Goal: Transaction & Acquisition: Purchase product/service

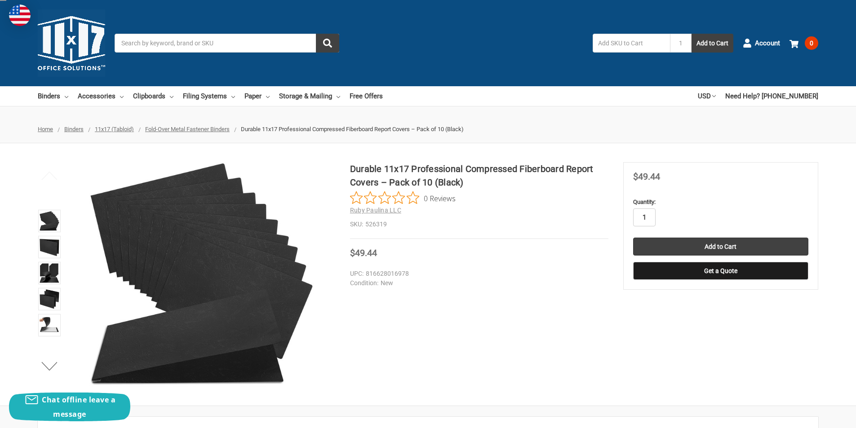
click at [647, 220] on input "1" at bounding box center [644, 217] width 22 height 18
type input "5"
click at [687, 248] on input "Add to Cart" at bounding box center [720, 247] width 175 height 18
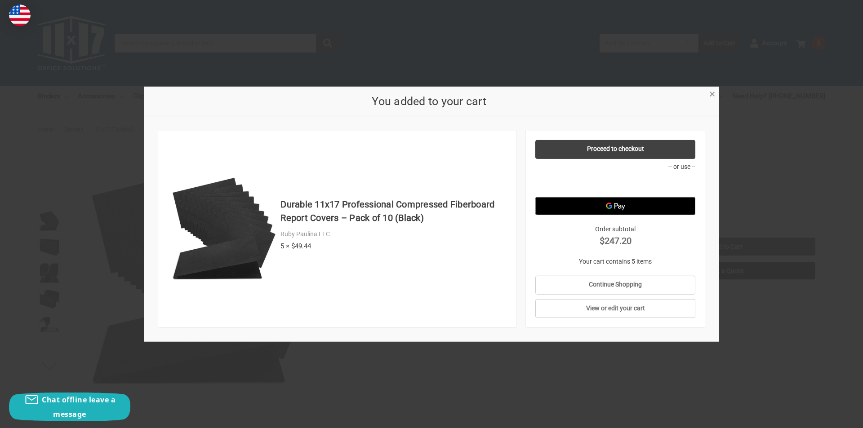
click at [708, 95] on link "×" at bounding box center [711, 93] width 9 height 9
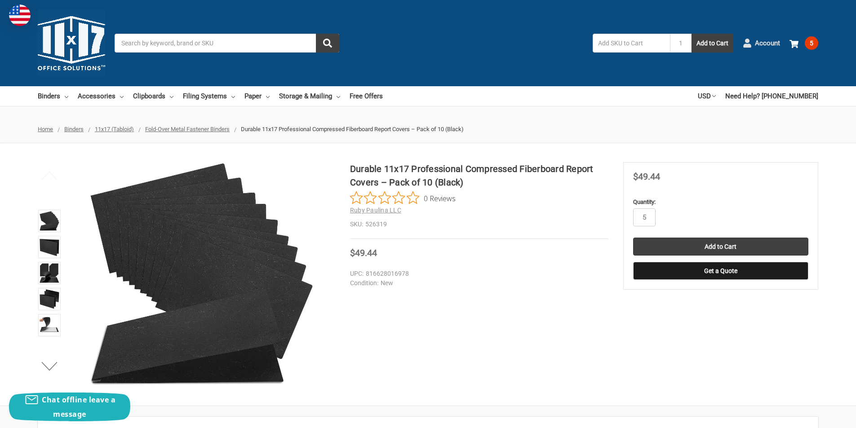
click at [775, 41] on span "Account" at bounding box center [767, 43] width 25 height 10
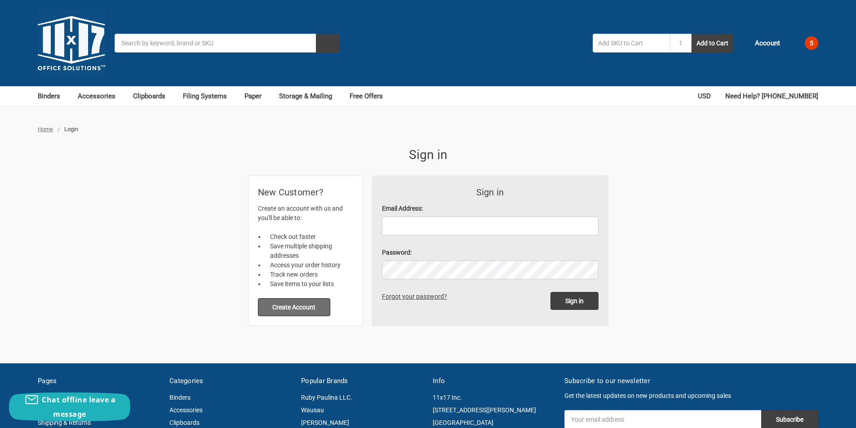
click at [291, 312] on button "Create Account" at bounding box center [294, 307] width 73 height 18
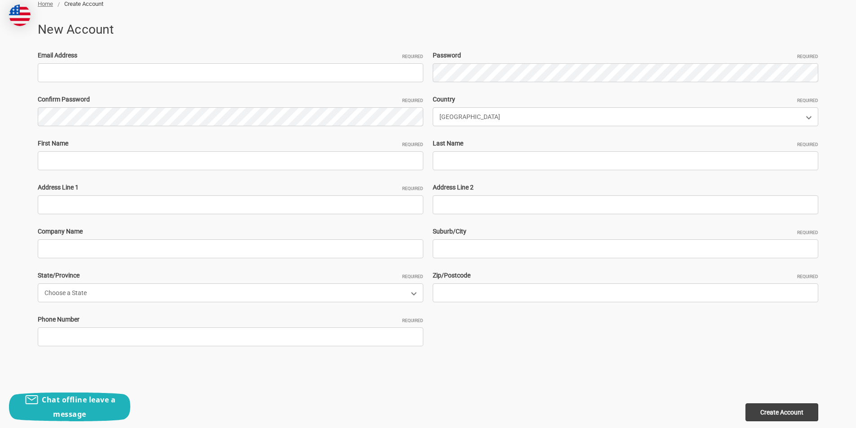
scroll to position [135, 0]
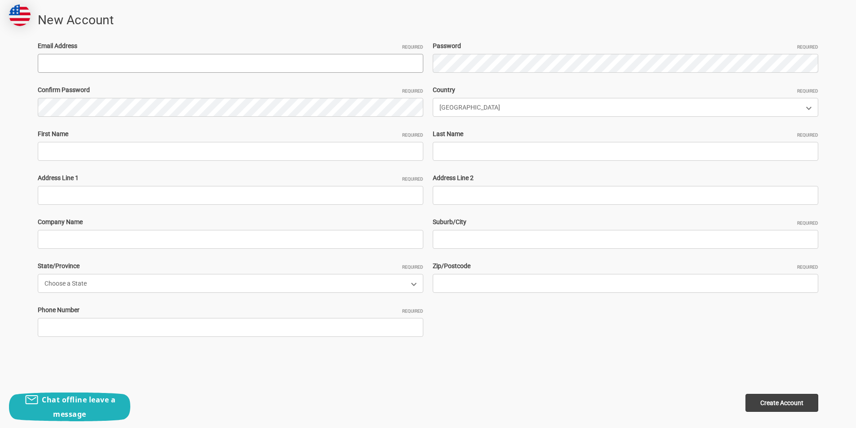
paste input "SeanToole421@hotmail.com"
click at [185, 66] on input "Email Address Required" at bounding box center [230, 63] width 385 height 19
type input "SeanToole421@hotmail.com"
drag, startPoint x: 74, startPoint y: 66, endPoint x: 28, endPoint y: 66, distance: 45.4
click at [28, 66] on div "Home Create Account New Account Email Address Required SeanToole421@hotmail.com…" at bounding box center [428, 205] width 856 height 431
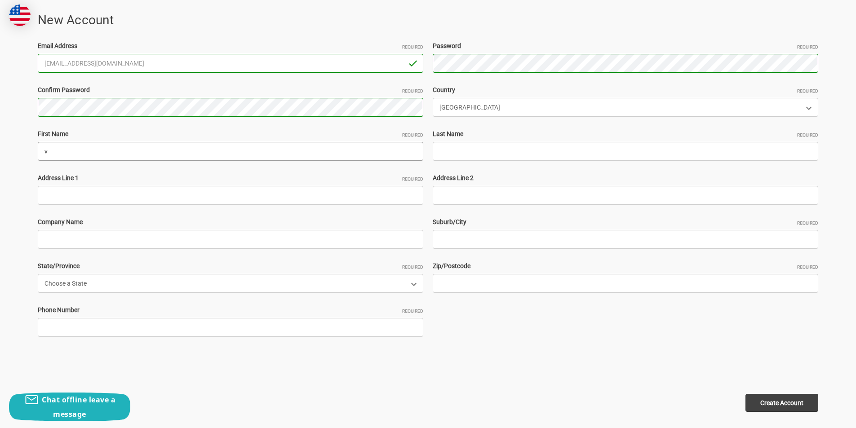
drag, startPoint x: 142, startPoint y: 153, endPoint x: 99, endPoint y: 153, distance: 42.7
click at [142, 153] on input "v" at bounding box center [230, 151] width 385 height 19
click at [57, 150] on input "v" at bounding box center [230, 151] width 385 height 19
click at [59, 158] on input "v" at bounding box center [230, 151] width 385 height 19
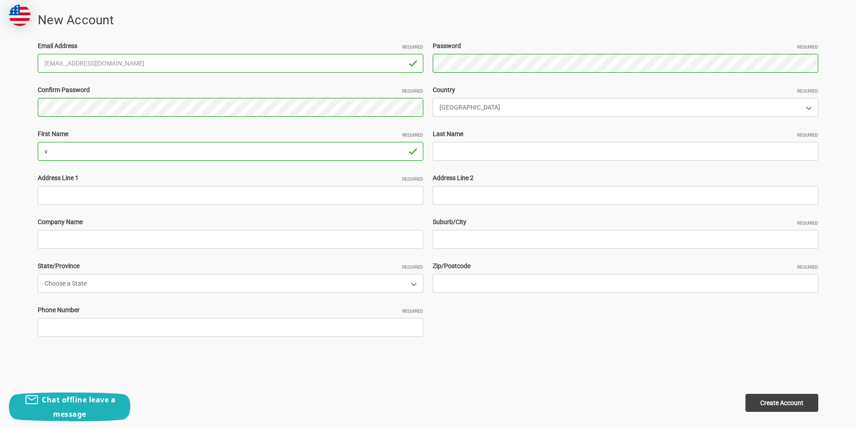
paste input "SeanToole"
click at [59, 157] on input "SeanToole" at bounding box center [230, 151] width 385 height 19
drag, startPoint x: 59, startPoint y: 151, endPoint x: 149, endPoint y: 167, distance: 91.6
click at [149, 167] on div "Email Address Required SeanToole421@hotmail.com Password Required Confirm Passw…" at bounding box center [428, 195] width 790 height 308
type input "[PERSON_NAME]"
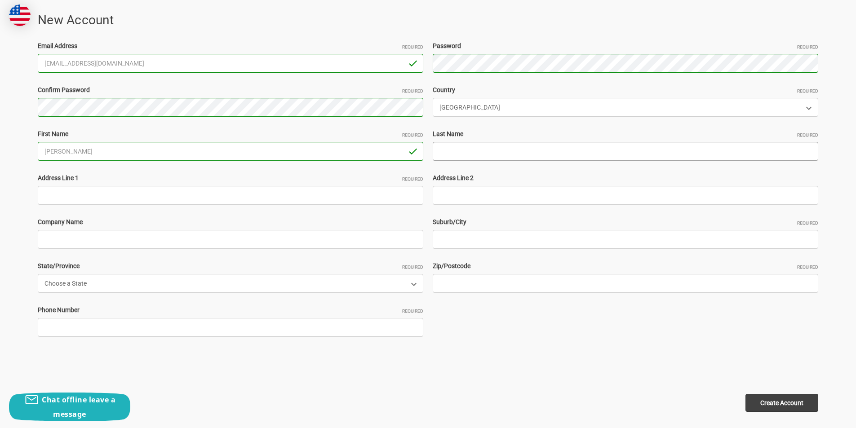
click at [445, 146] on input "Last Name Required" at bounding box center [625, 151] width 385 height 19
type input "abrahamsam"
paste input "3657 Woodhead Drive, Northbrook, Illinois 60062, United States"
click at [158, 200] on input "3657 Woodhead Drive, Northbrook, Illinois 60062, United States" at bounding box center [230, 195] width 385 height 19
click at [175, 198] on input "3657 Woodhead Drive, Northbrook, Illinois 60062, United States" at bounding box center [230, 195] width 385 height 19
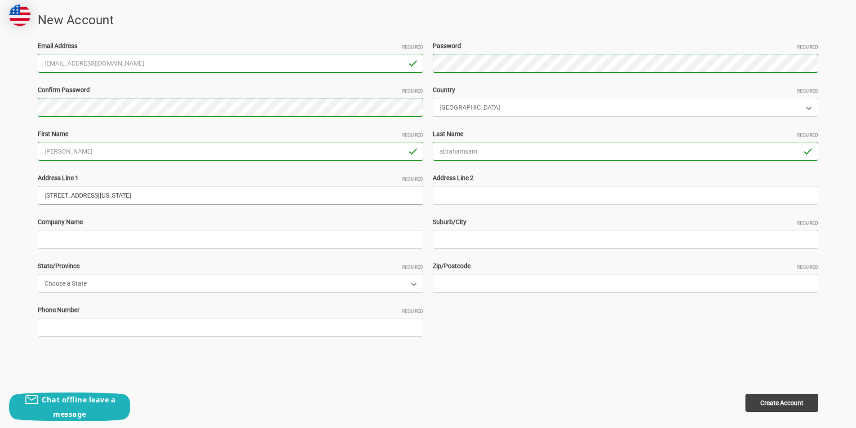
click at [175, 198] on input "3657 Woodhead Drive, Northbrook, Illinois 60062, United States" at bounding box center [230, 195] width 385 height 19
type input "3657 Woodhead Drive, Northbrook, Illinois , United States"
click at [490, 292] on input "Zip/Postcode Required" at bounding box center [625, 283] width 385 height 19
paste input "60062"
type input "60062"
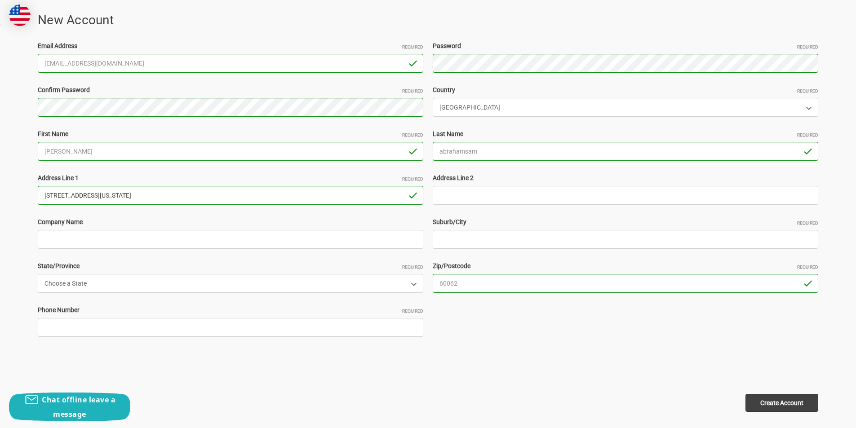
click at [126, 196] on input "3657 Woodhead Drive, Northbrook, Illinois , United States" at bounding box center [230, 195] width 385 height 19
type input "3657 Woodhead Drive, , Illinois , United States"
click at [559, 252] on div "Email Address Required SeanToole421@hotmail.com Password Required Confirm Passw…" at bounding box center [428, 195] width 790 height 308
click at [542, 243] on input "Suburb/City Required" at bounding box center [625, 239] width 385 height 19
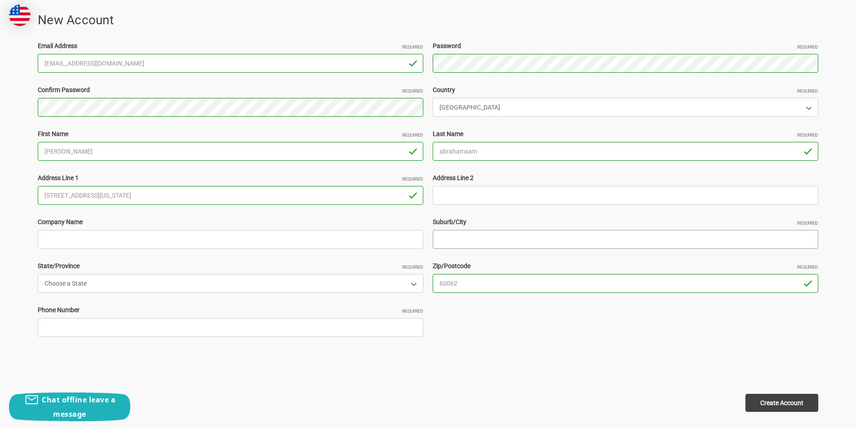
paste input "Northbrook"
type input "Northbrook"
drag, startPoint x: 104, startPoint y: 202, endPoint x: 316, endPoint y: 209, distance: 212.6
click at [316, 209] on div "Email Address Required SeanToole421@hotmail.com Password Required Confirm Passw…" at bounding box center [428, 195] width 790 height 308
type input "[STREET_ADDRESS]"
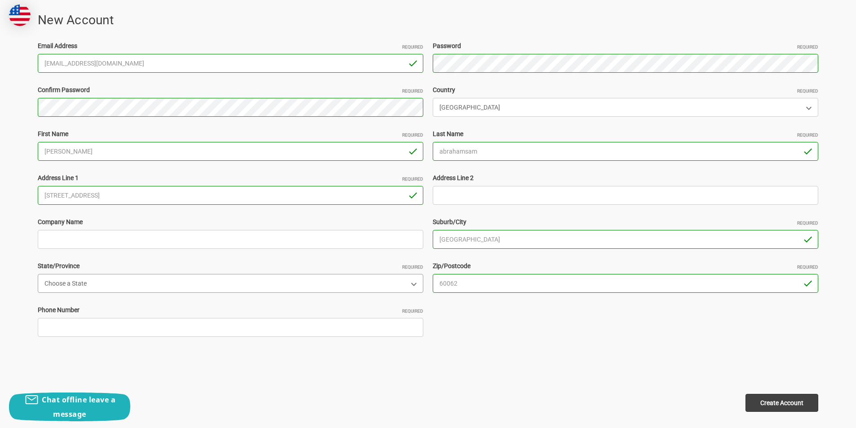
click at [194, 290] on select "Choose a State Alabama Alaska American Samoa Arizona Arkansas Armed Forces Afri…" at bounding box center [230, 283] width 385 height 19
select select "[US_STATE]"
click at [38, 274] on select "Choose a State Alabama Alaska American Samoa Arizona Arkansas Armed Forces Afri…" at bounding box center [230, 283] width 385 height 19
drag, startPoint x: 168, startPoint y: 337, endPoint x: 172, endPoint y: 330, distance: 8.4
click at [171, 331] on div "Email Address Required SeanToole421@hotmail.com Password Required Confirm Passw…" at bounding box center [428, 195] width 790 height 308
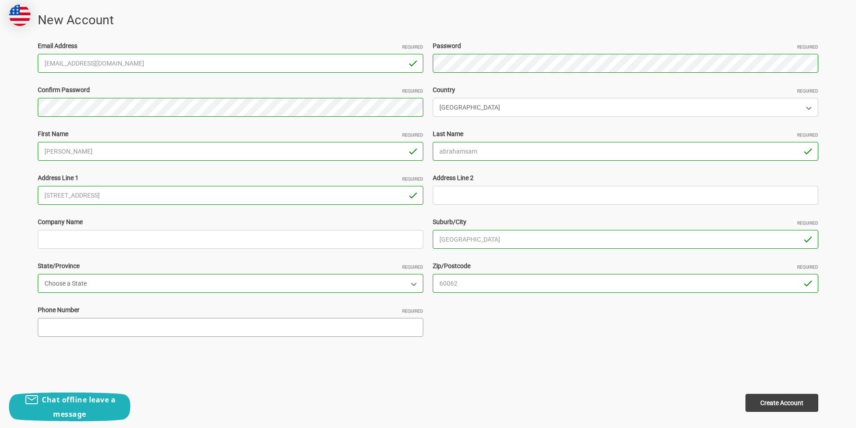
click at [172, 329] on input "Phone Number Required" at bounding box center [230, 327] width 385 height 19
click at [154, 328] on input "Phone Number Required" at bounding box center [230, 327] width 385 height 19
type input "43065236985"
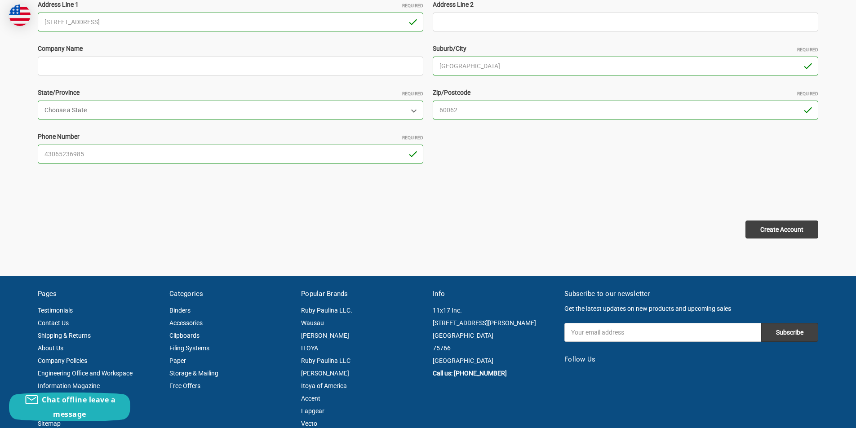
scroll to position [314, 0]
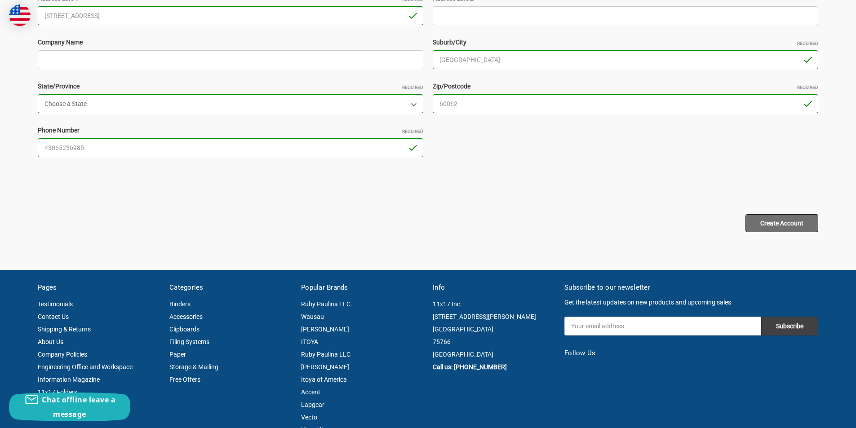
click at [801, 220] on input "Create Account" at bounding box center [781, 223] width 73 height 18
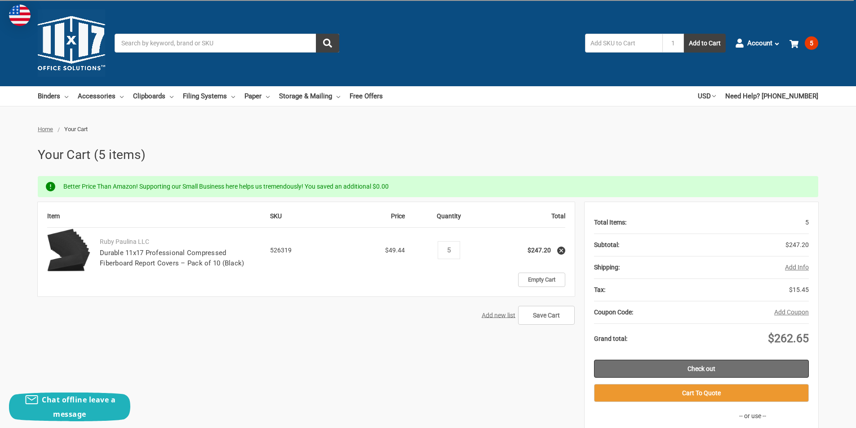
click at [623, 372] on link "Check out" at bounding box center [701, 369] width 215 height 18
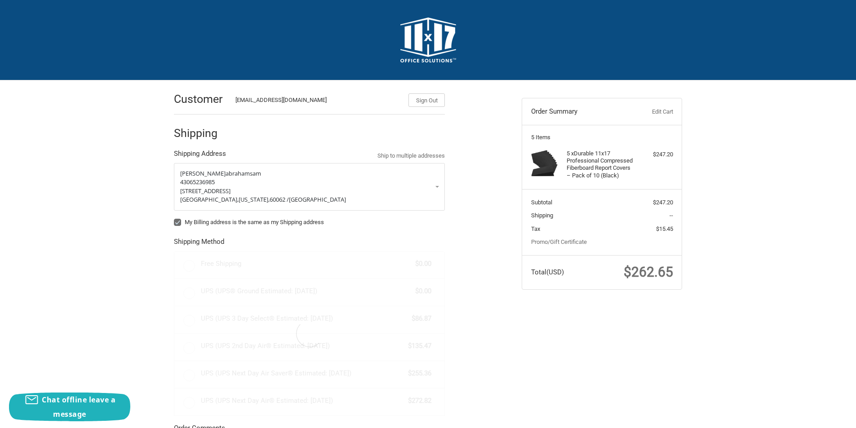
radio input "true"
click at [217, 221] on label "My Billing address is the same as my Shipping address" at bounding box center [309, 222] width 271 height 7
click at [174, 218] on input "My Billing address is the same as my Shipping address" at bounding box center [174, 218] width 0 height 0
checkbox input "false"
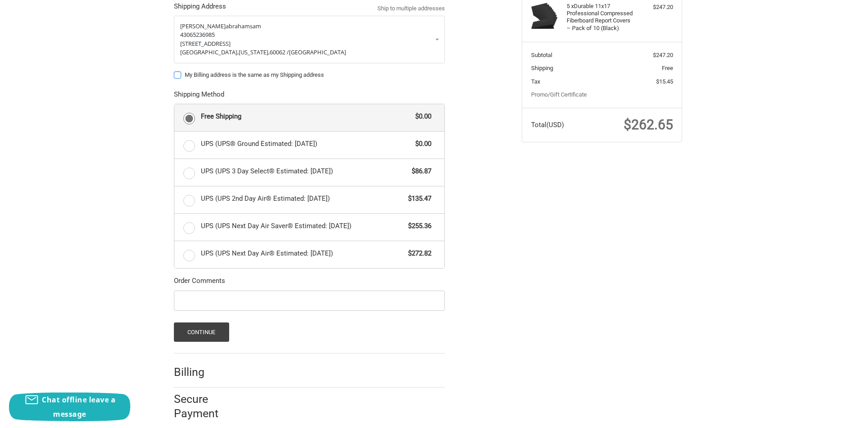
scroll to position [150, 0]
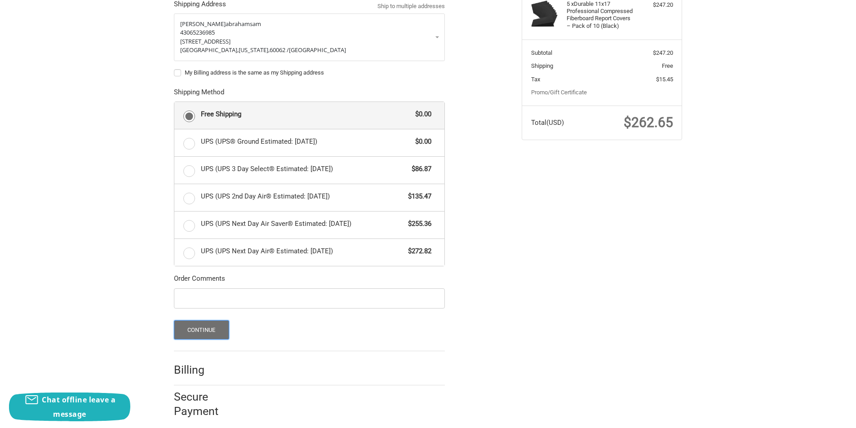
click at [212, 328] on button "Continue" at bounding box center [201, 329] width 55 height 19
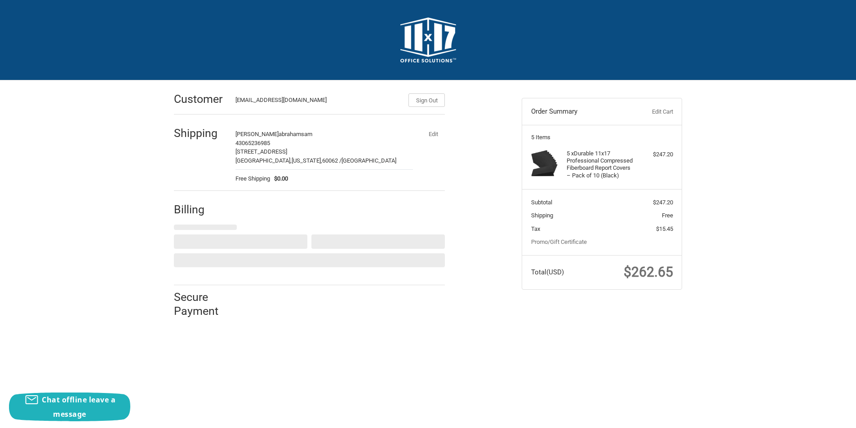
scroll to position [0, 0]
select select "US"
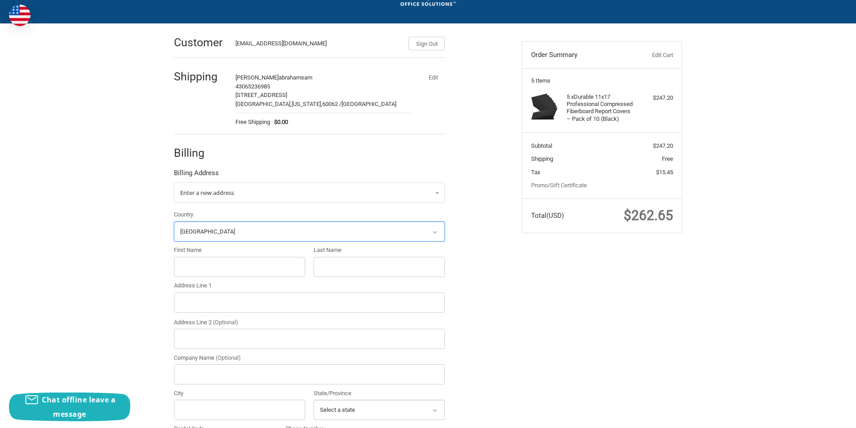
scroll to position [105, 0]
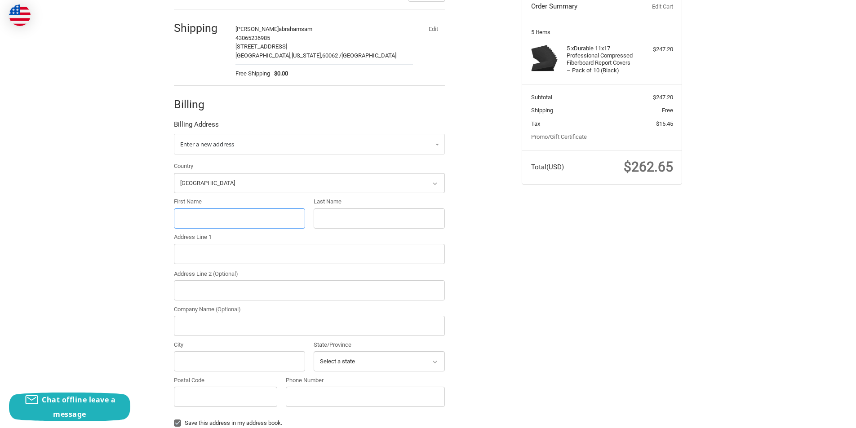
click at [242, 228] on input "First Name" at bounding box center [239, 218] width 131 height 20
paste input ""[PERSON_NAME] ""
click at [209, 226] on input ""[PERSON_NAME] "" at bounding box center [239, 218] width 131 height 20
type input ""[PERSON_NAME] P ""
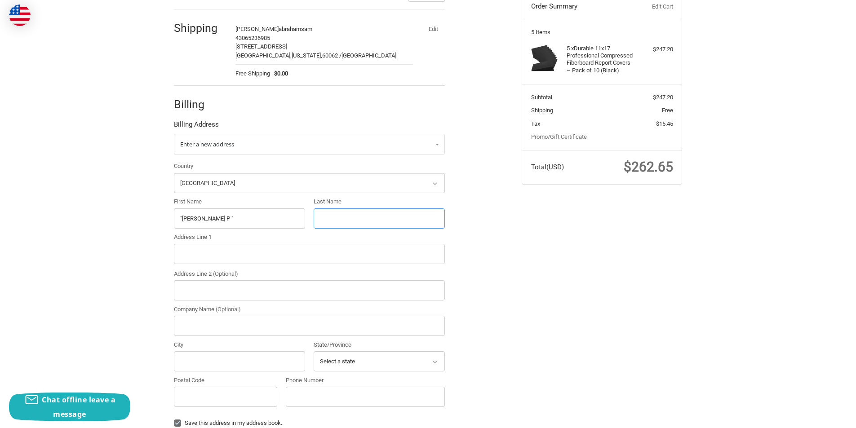
click at [336, 223] on input "Last Name" at bounding box center [379, 218] width 131 height 20
paste input "Urquide"
drag, startPoint x: 339, startPoint y: 218, endPoint x: 389, endPoint y: 216, distance: 49.9
click at [389, 216] on input "Urquide" at bounding box center [379, 218] width 131 height 20
type input "Urquide"
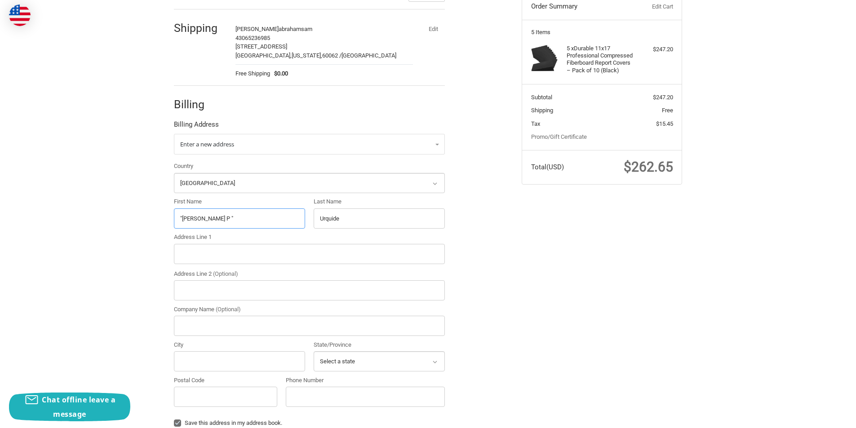
click at [230, 222] on input ""[PERSON_NAME] P "" at bounding box center [239, 218] width 131 height 20
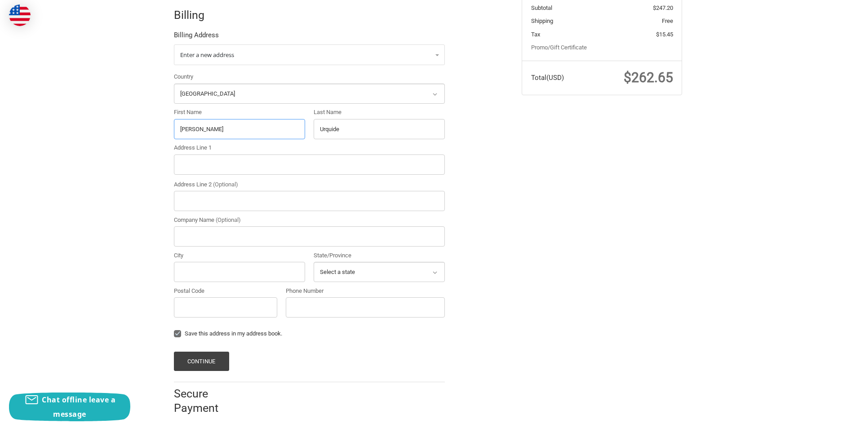
scroll to position [195, 0]
type input "[PERSON_NAME]"
click at [223, 164] on input "Address Line 1" at bounding box center [309, 164] width 271 height 20
paste input "[STREET_ADDRESS]"
click at [280, 161] on input "[STREET_ADDRESS]" at bounding box center [309, 164] width 271 height 20
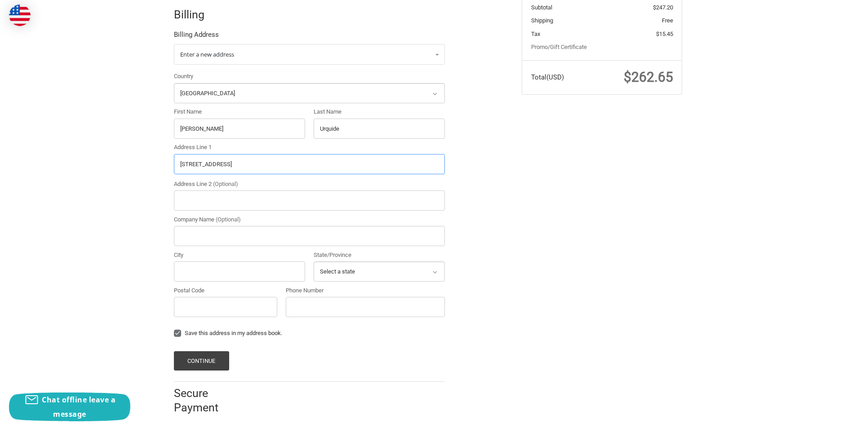
click at [280, 161] on input "[STREET_ADDRESS]" at bounding box center [309, 164] width 271 height 20
type input "[STREET_ADDRESS]"
click at [176, 306] on input "Postal Code" at bounding box center [225, 307] width 103 height 20
paste input "60651"
type input "60651"
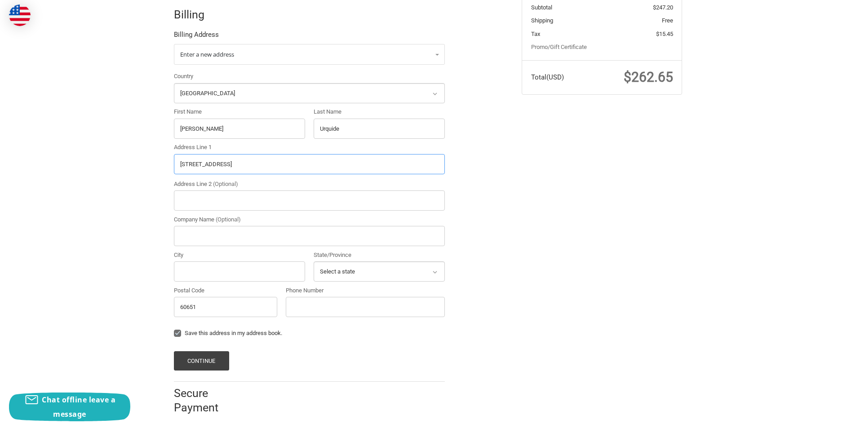
drag, startPoint x: 236, startPoint y: 165, endPoint x: 253, endPoint y: 168, distance: 17.8
click at [253, 168] on input "[STREET_ADDRESS]" at bounding box center [309, 164] width 271 height 20
click at [254, 168] on input "[STREET_ADDRESS]" at bounding box center [309, 164] width 271 height 20
drag, startPoint x: 256, startPoint y: 167, endPoint x: 236, endPoint y: 168, distance: 19.3
click at [236, 168] on input "[STREET_ADDRESS]" at bounding box center [309, 164] width 271 height 20
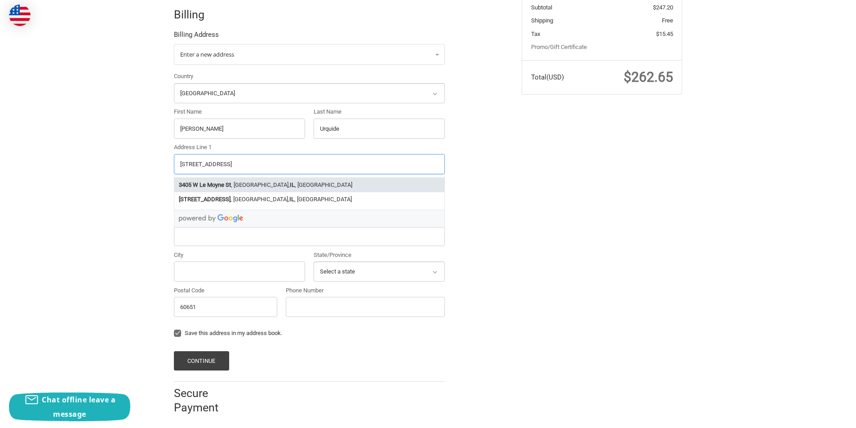
click at [222, 186] on strong "W Le Moyne St" at bounding box center [212, 185] width 38 height 9
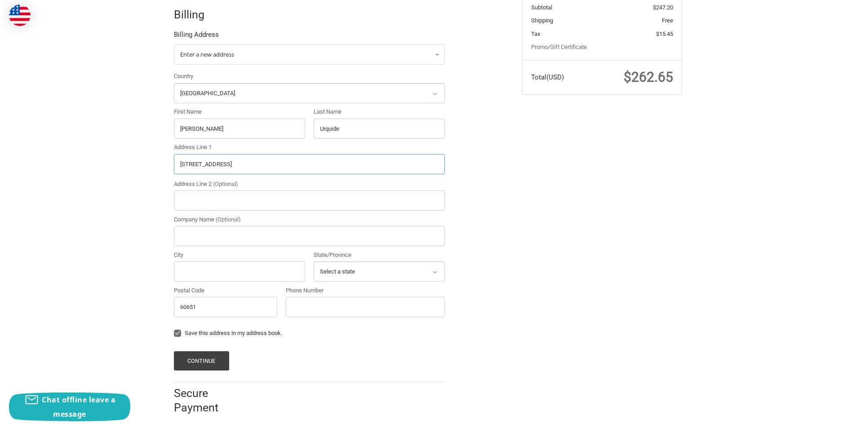
type input "[STREET_ADDRESS]"
type input "[GEOGRAPHIC_DATA]"
select select "IL"
type input "[STREET_ADDRESS]"
click at [354, 306] on input "Phone Number" at bounding box center [365, 307] width 159 height 20
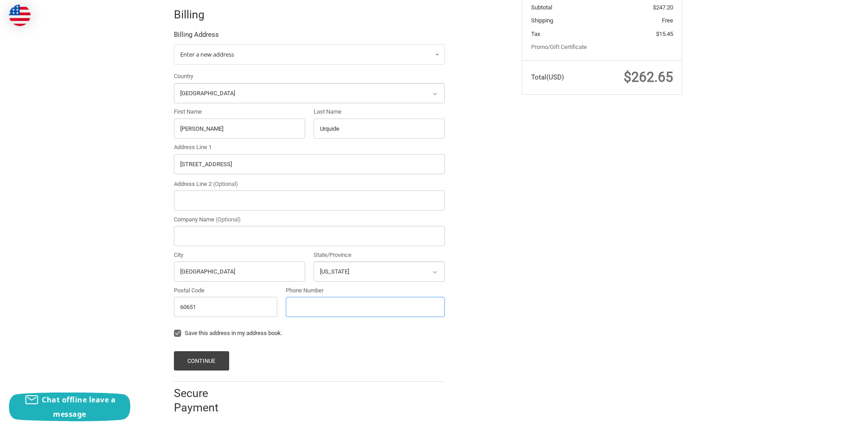
type input "4302536586"
click at [210, 358] on button "Continue" at bounding box center [201, 360] width 55 height 19
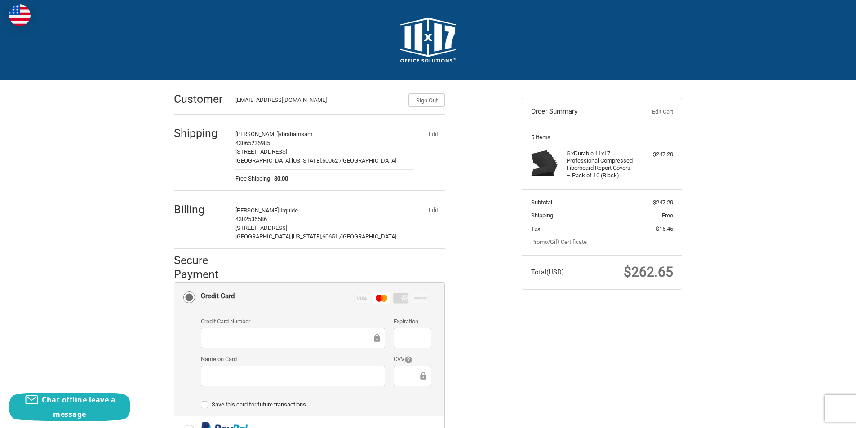
click at [425, 341] on iframe at bounding box center [412, 338] width 25 height 10
click at [410, 383] on div at bounding box center [412, 376] width 37 height 20
click at [286, 368] on div at bounding box center [293, 376] width 184 height 20
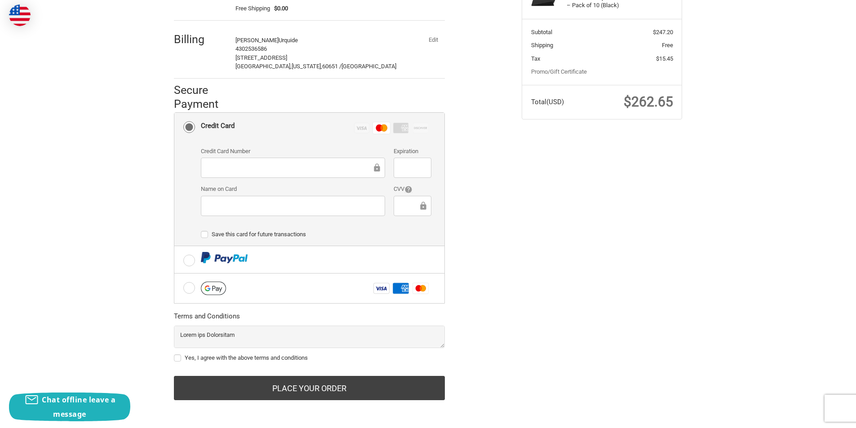
scroll to position [171, 0]
click at [238, 358] on label "Yes, I agree with the above terms and conditions" at bounding box center [309, 357] width 271 height 7
click at [174, 354] on input "Yes, I agree with the above terms and conditions" at bounding box center [174, 353] width 0 height 0
checkbox input "true"
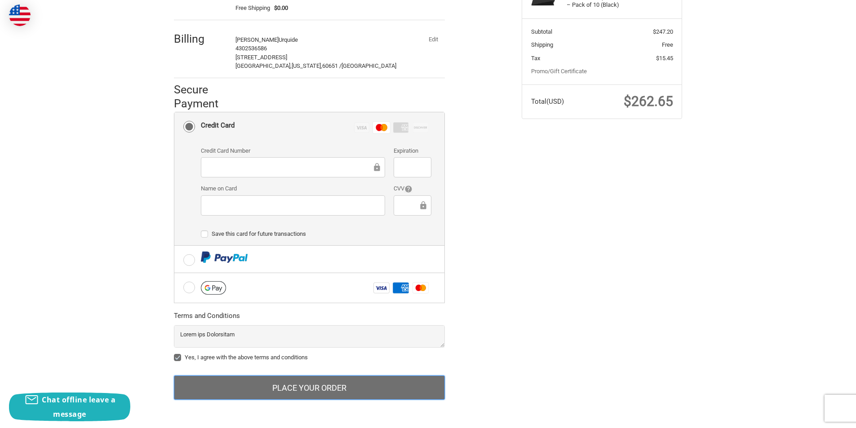
click at [301, 391] on button "Place Your Order" at bounding box center [309, 388] width 271 height 24
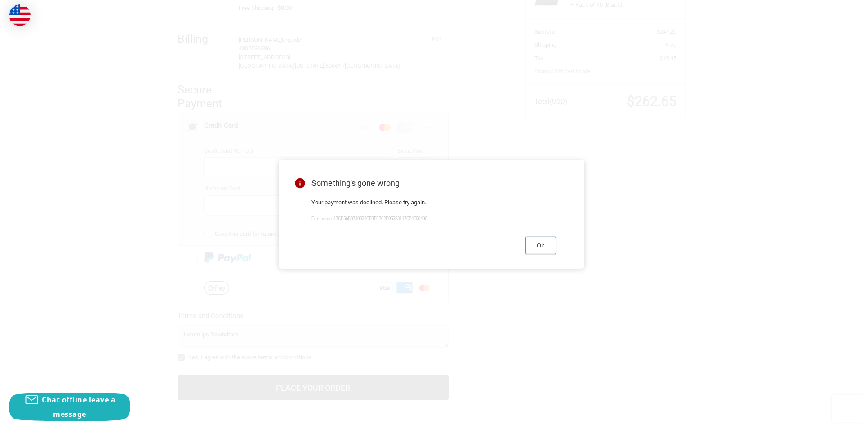
click at [538, 250] on button "Ok" at bounding box center [540, 246] width 31 height 18
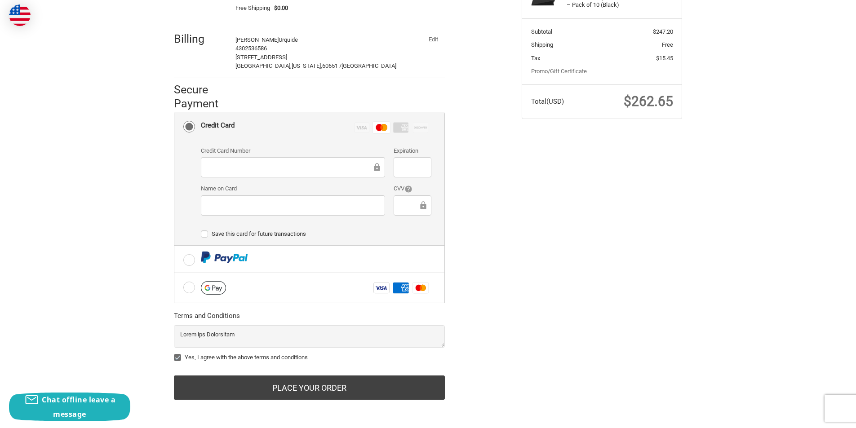
click at [429, 36] on button "Edit" at bounding box center [432, 39] width 23 height 13
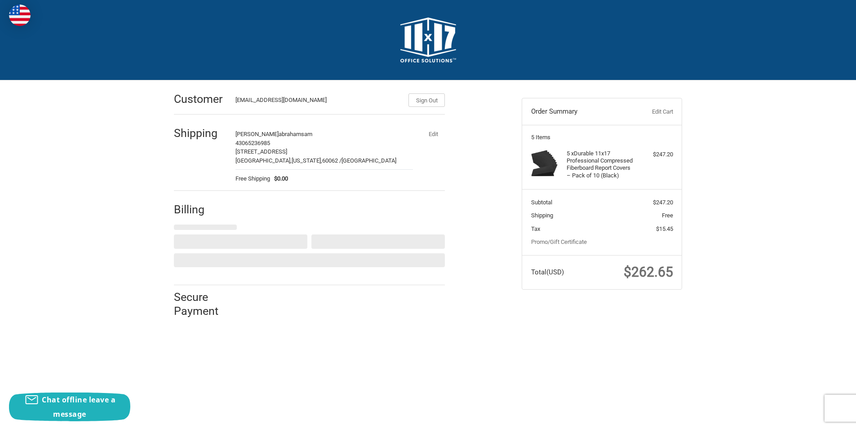
scroll to position [0, 0]
select select "US"
select select "IL"
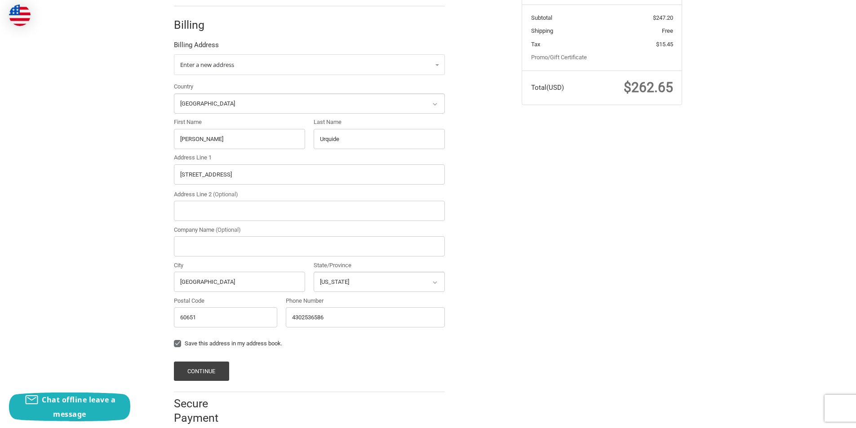
scroll to position [200, 0]
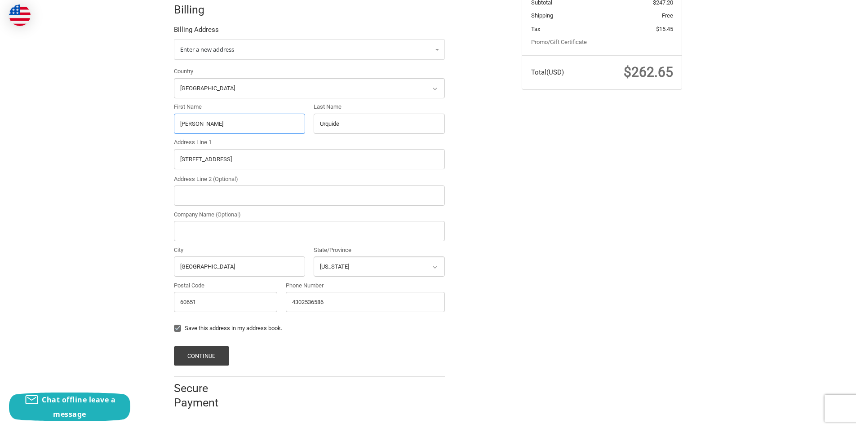
click at [207, 120] on input "[PERSON_NAME]" at bounding box center [239, 124] width 131 height 20
paste input "[PERSON_NAME]"
click at [238, 124] on input "[PERSON_NAME]" at bounding box center [239, 124] width 131 height 20
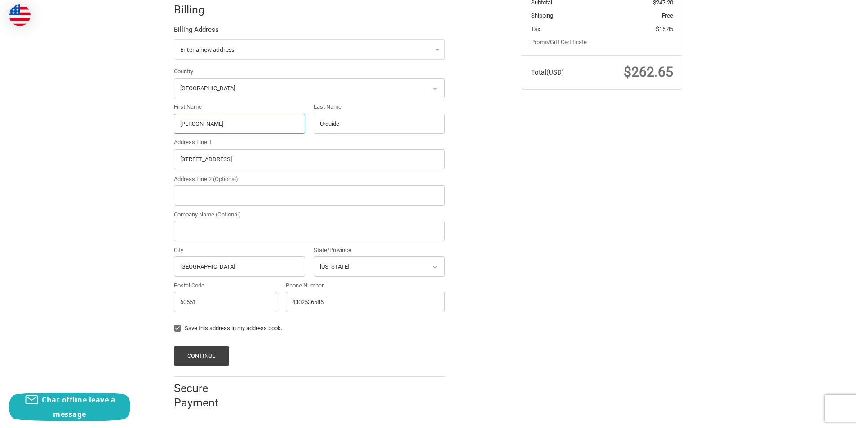
click at [238, 124] on input "[PERSON_NAME]" at bounding box center [239, 124] width 131 height 20
type input "[PERSON_NAME]"
click at [375, 130] on input "Urquide" at bounding box center [379, 124] width 131 height 20
paste input "[PERSON_NAME]"
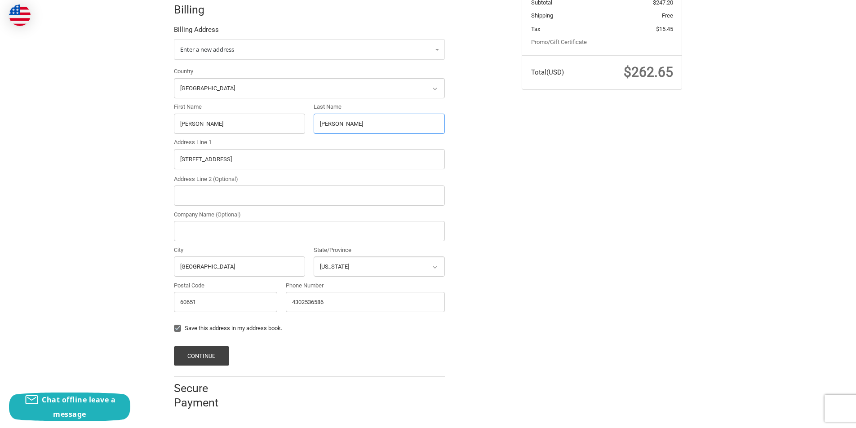
type input "[PERSON_NAME]"
click at [231, 162] on input "[STREET_ADDRESS]" at bounding box center [309, 159] width 271 height 20
paste input "[STREET_ADDRESS]"
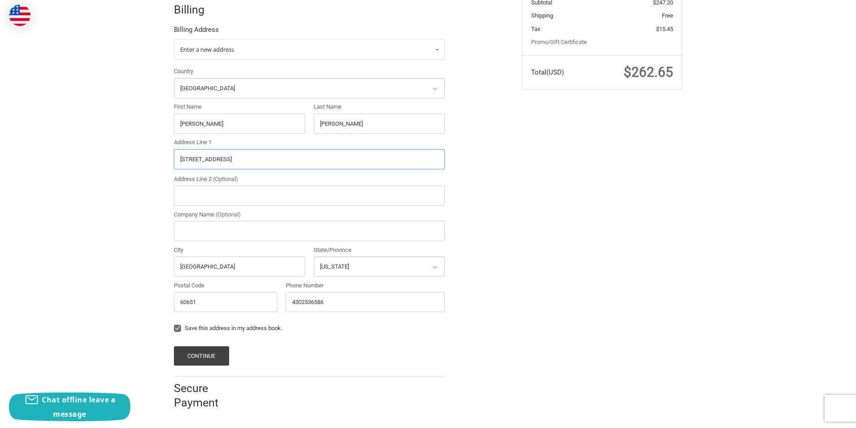
click at [307, 161] on input "[STREET_ADDRESS]" at bounding box center [309, 159] width 271 height 20
type input "[STREET_ADDRESS]"
click at [228, 307] on input "60651" at bounding box center [225, 302] width 103 height 20
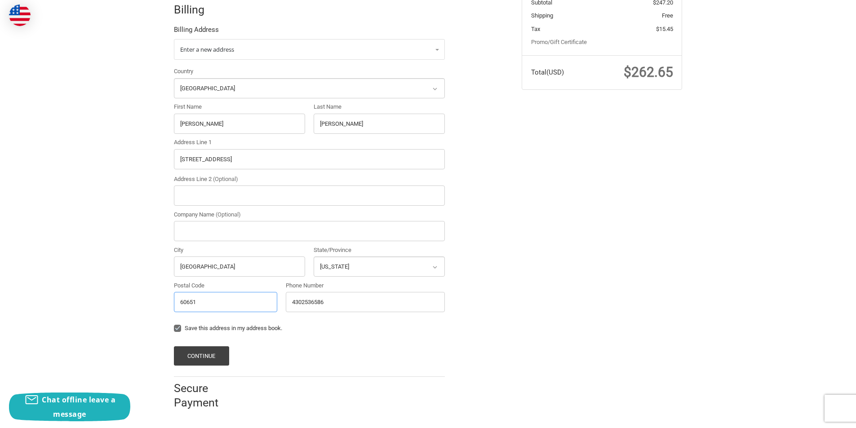
paste input "32829"
type input "32829"
click at [257, 156] on input "[STREET_ADDRESS]" at bounding box center [309, 159] width 271 height 20
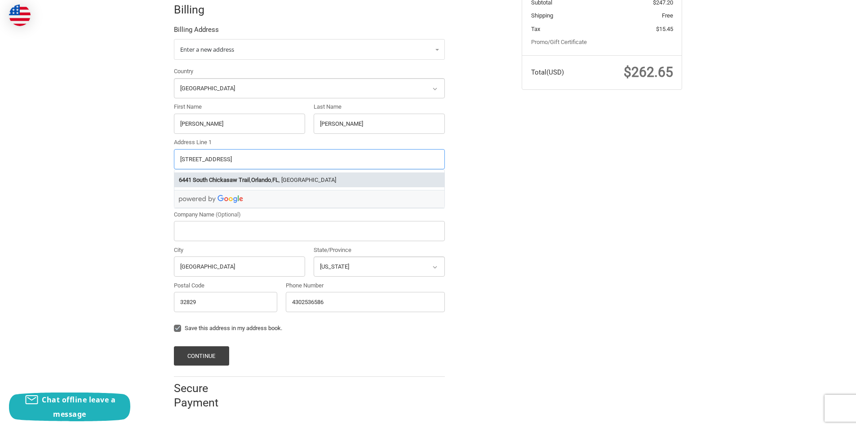
type input "[STREET_ADDRESS]"
click at [195, 280] on div "Country Select a country [GEOGRAPHIC_DATA] [GEOGRAPHIC_DATA] [GEOGRAPHIC_DATA] …" at bounding box center [309, 191] width 280 height 249
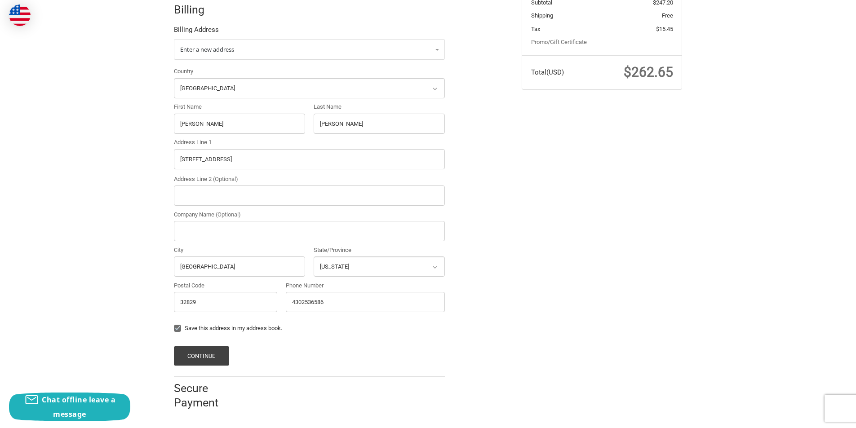
click at [200, 256] on div "City [GEOGRAPHIC_DATA]" at bounding box center [239, 261] width 131 height 31
drag, startPoint x: 200, startPoint y: 256, endPoint x: 199, endPoint y: 269, distance: 13.5
click at [199, 269] on div "City [GEOGRAPHIC_DATA]" at bounding box center [239, 261] width 131 height 31
click at [199, 269] on input "[GEOGRAPHIC_DATA]" at bounding box center [239, 267] width 131 height 20
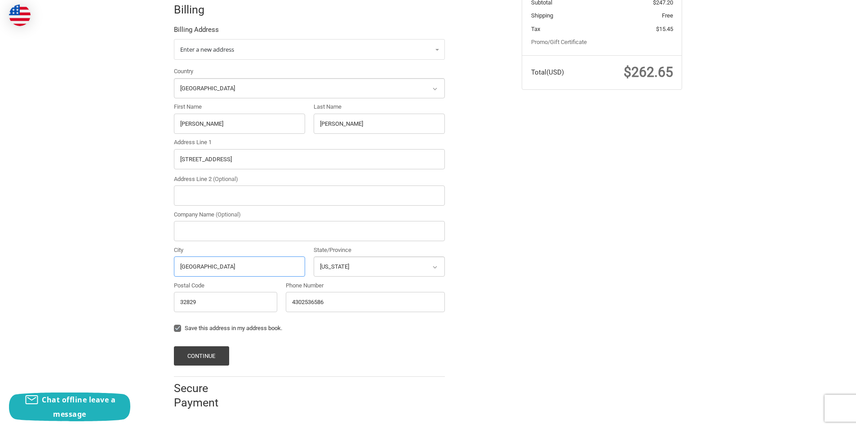
paste input "Orland"
type input "Orlando"
drag, startPoint x: 241, startPoint y: 161, endPoint x: 321, endPoint y: 161, distance: 80.0
click at [321, 161] on input "[STREET_ADDRESS]" at bounding box center [309, 159] width 271 height 20
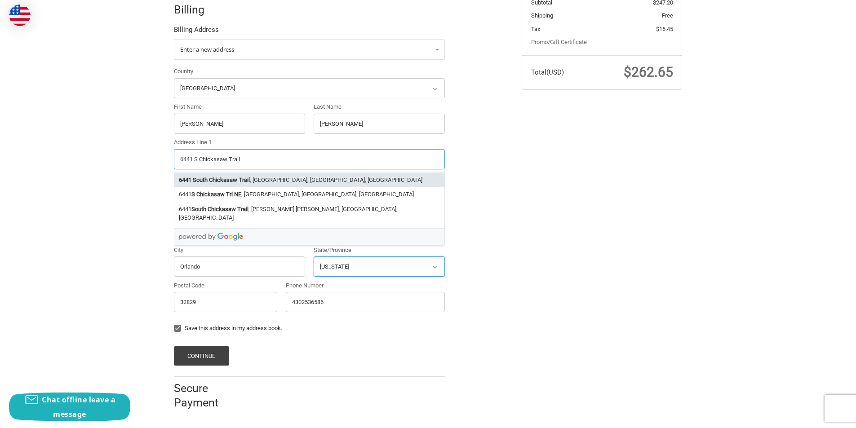
type input "6441 S Chickasaw Trail"
click at [341, 267] on select "Select a state [US_STATE] [US_STATE] [US_STATE] [US_STATE] [US_STATE] Armed For…" at bounding box center [379, 267] width 131 height 20
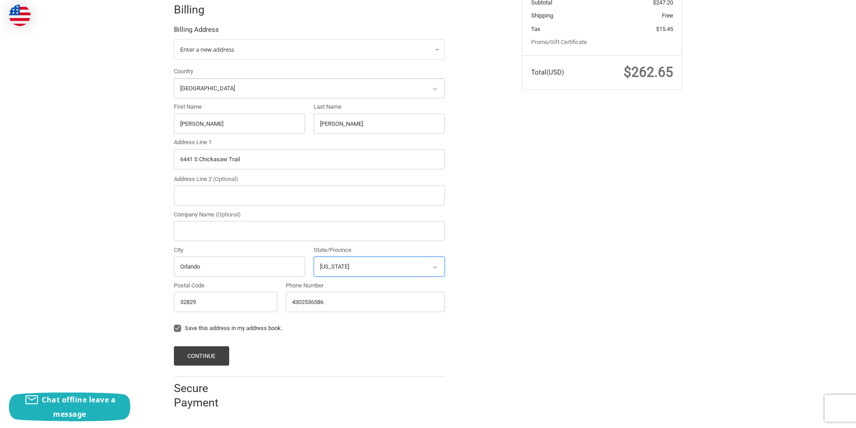
select select "FL"
click at [314, 257] on select "Select a state [US_STATE] [US_STATE] [US_STATE] [US_STATE] [US_STATE] Armed For…" at bounding box center [379, 267] width 131 height 20
click at [206, 349] on button "Continue" at bounding box center [201, 355] width 55 height 19
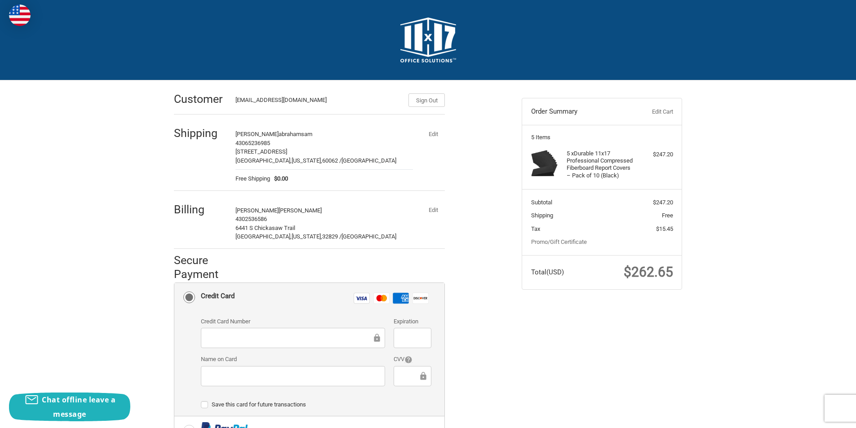
scroll to position [135, 0]
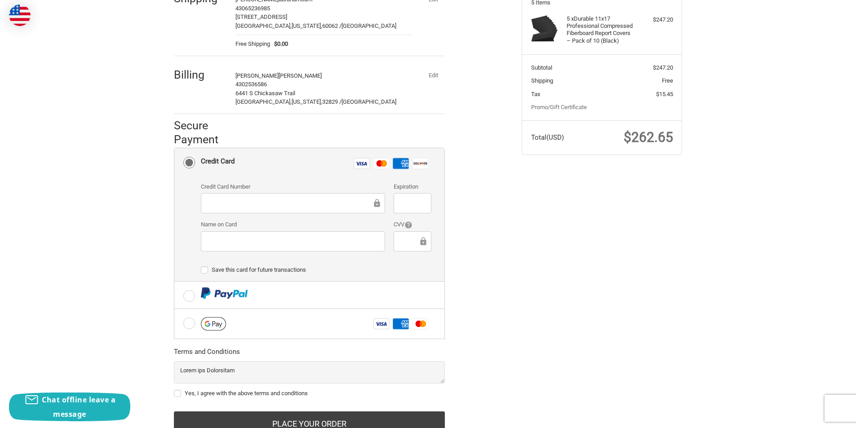
click at [262, 209] on div at bounding box center [293, 203] width 184 height 20
click at [421, 195] on div at bounding box center [412, 203] width 37 height 20
click at [420, 196] on div at bounding box center [412, 203] width 37 height 20
click at [301, 235] on div at bounding box center [293, 241] width 184 height 20
click at [199, 394] on label "Yes, I agree with the above terms and conditions" at bounding box center [309, 393] width 271 height 7
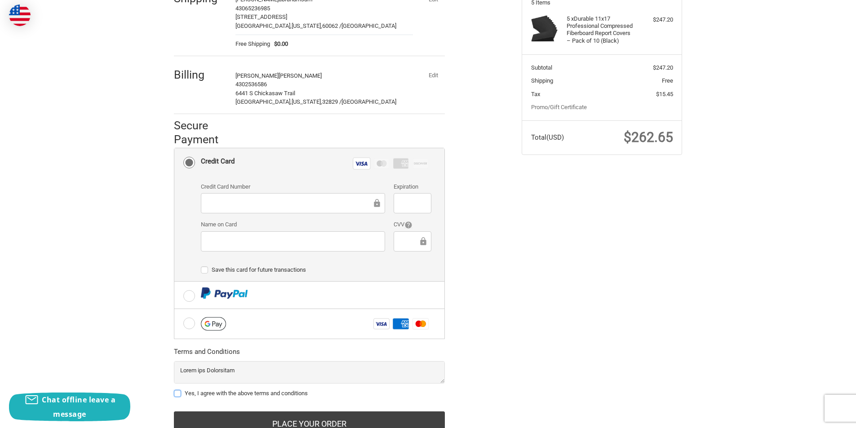
click at [174, 390] on input "Yes, I agree with the above terms and conditions" at bounding box center [174, 389] width 0 height 0
checkbox input "true"
click at [262, 425] on button "Place Your Order" at bounding box center [309, 424] width 271 height 24
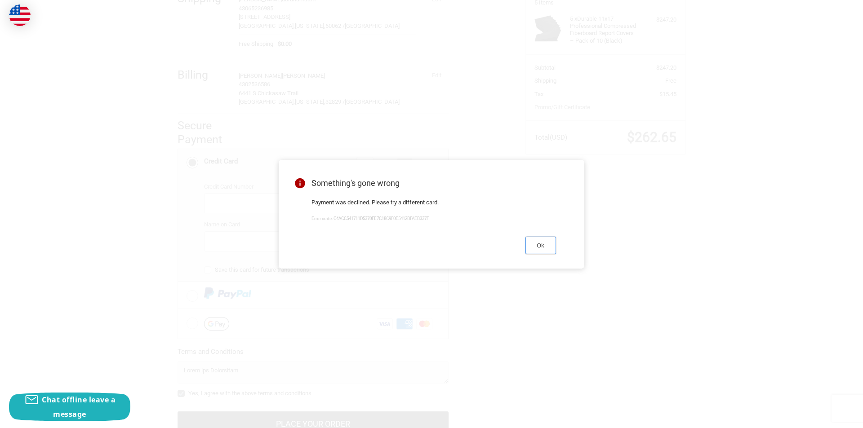
click at [544, 243] on button "Ok" at bounding box center [540, 246] width 31 height 18
